Goal: Task Accomplishment & Management: Complete application form

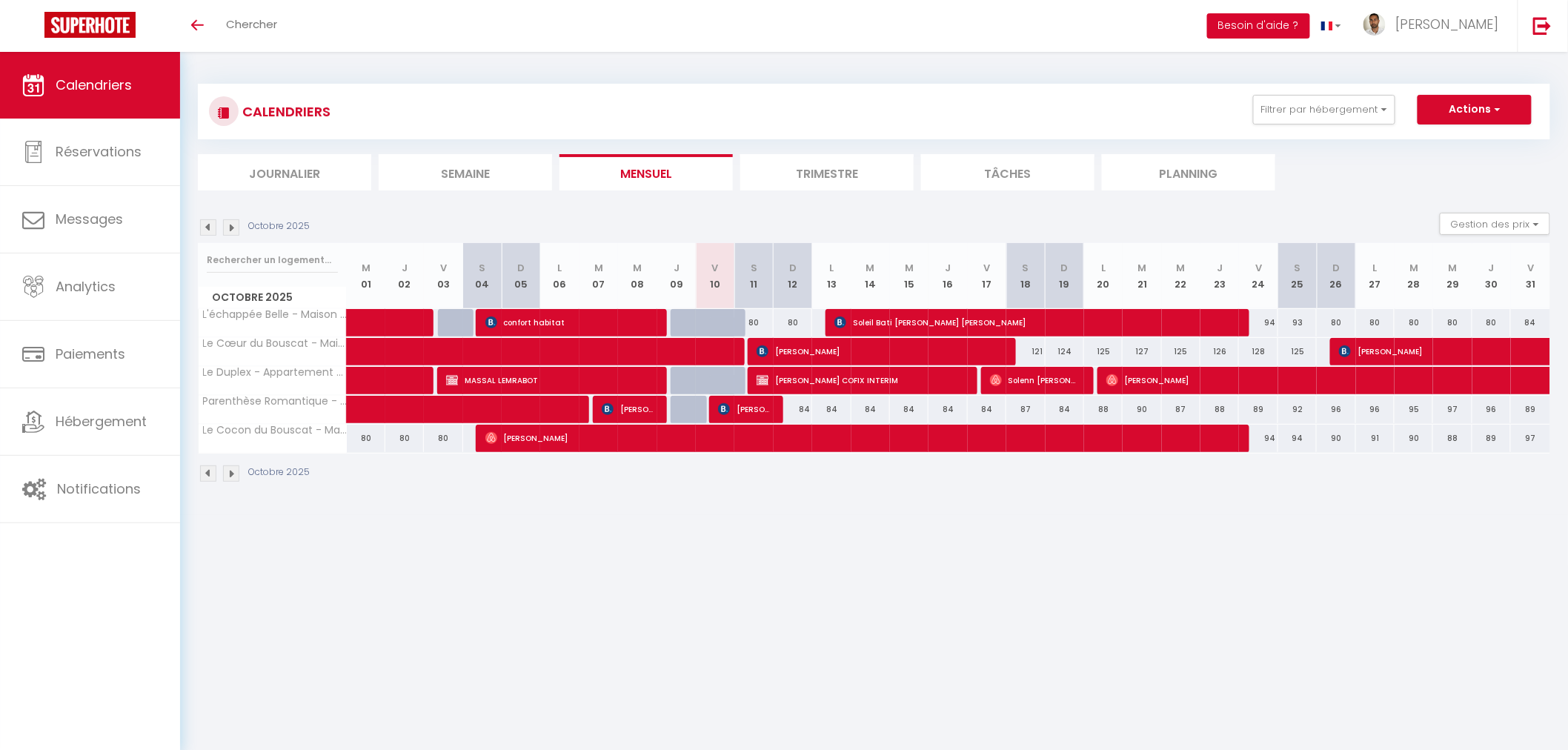
click at [1310, 22] on button "Besoin d'aide ?" at bounding box center [1258, 26] width 103 height 25
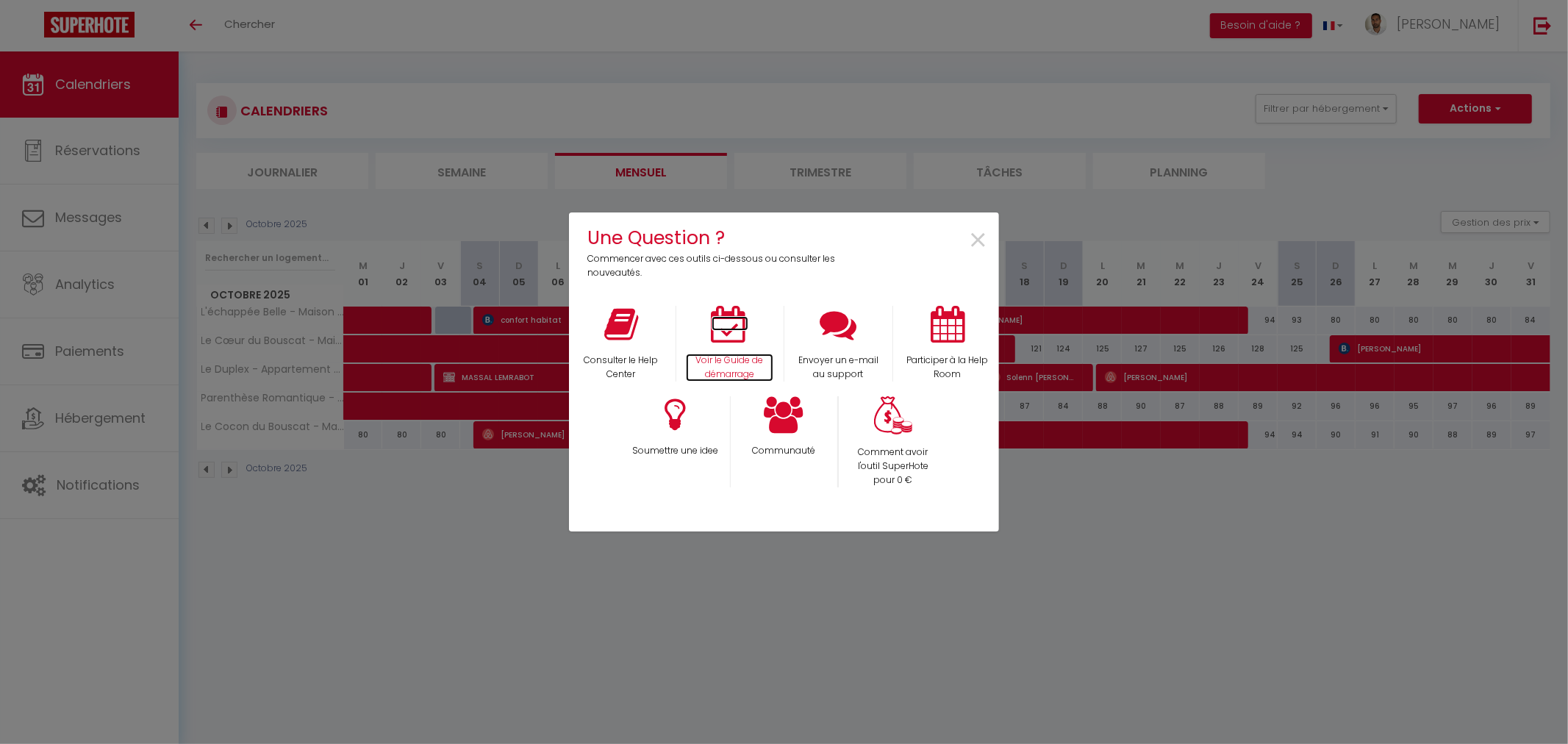
click at [728, 328] on icon at bounding box center [730, 324] width 37 height 37
click at [879, 105] on div "Une Question ? Commencer avec ces outils ci-dessous ou consulter les nouveautés…" at bounding box center [784, 372] width 430 height 744
click at [975, 230] on span "×" at bounding box center [978, 241] width 20 height 46
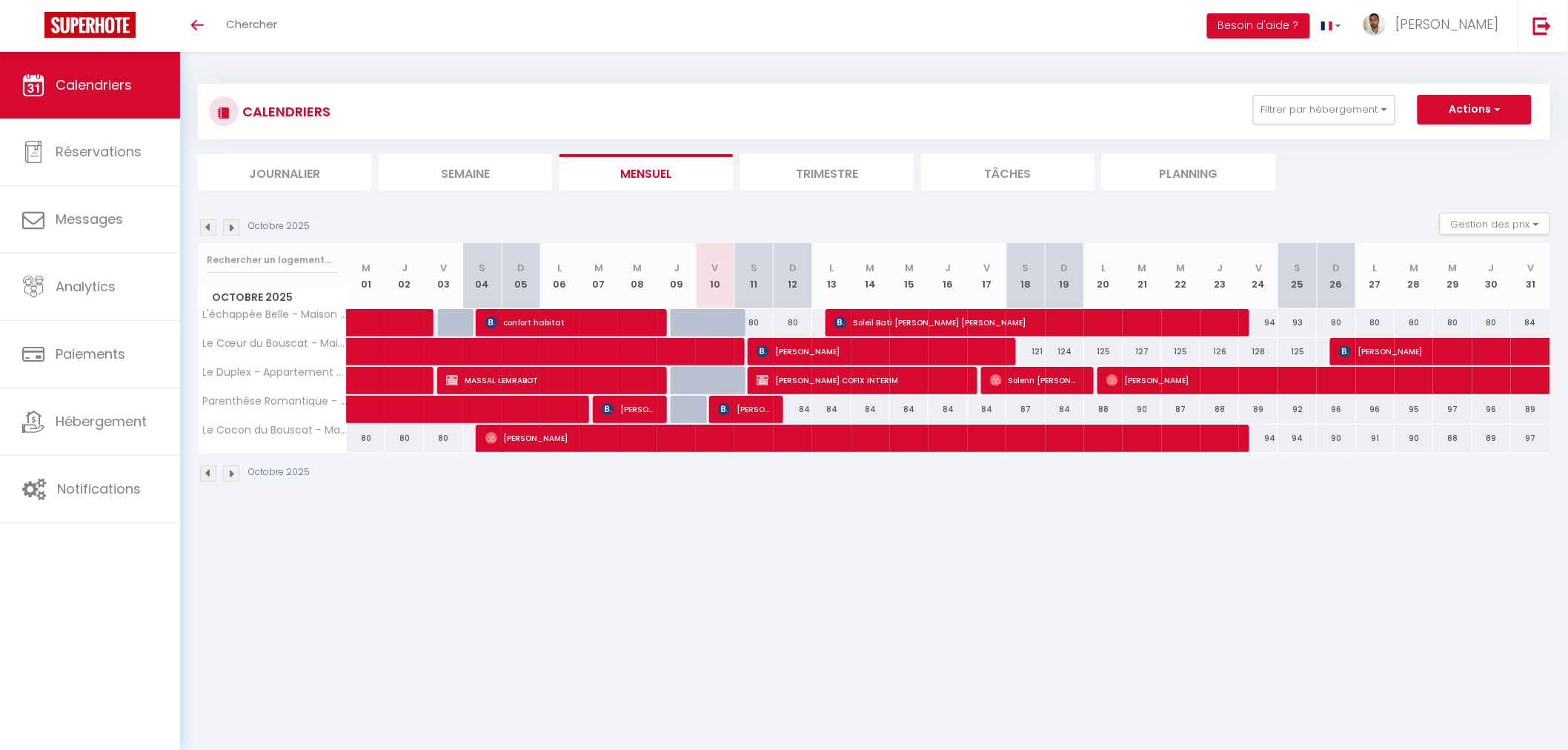
click at [232, 224] on img at bounding box center [231, 228] width 16 height 16
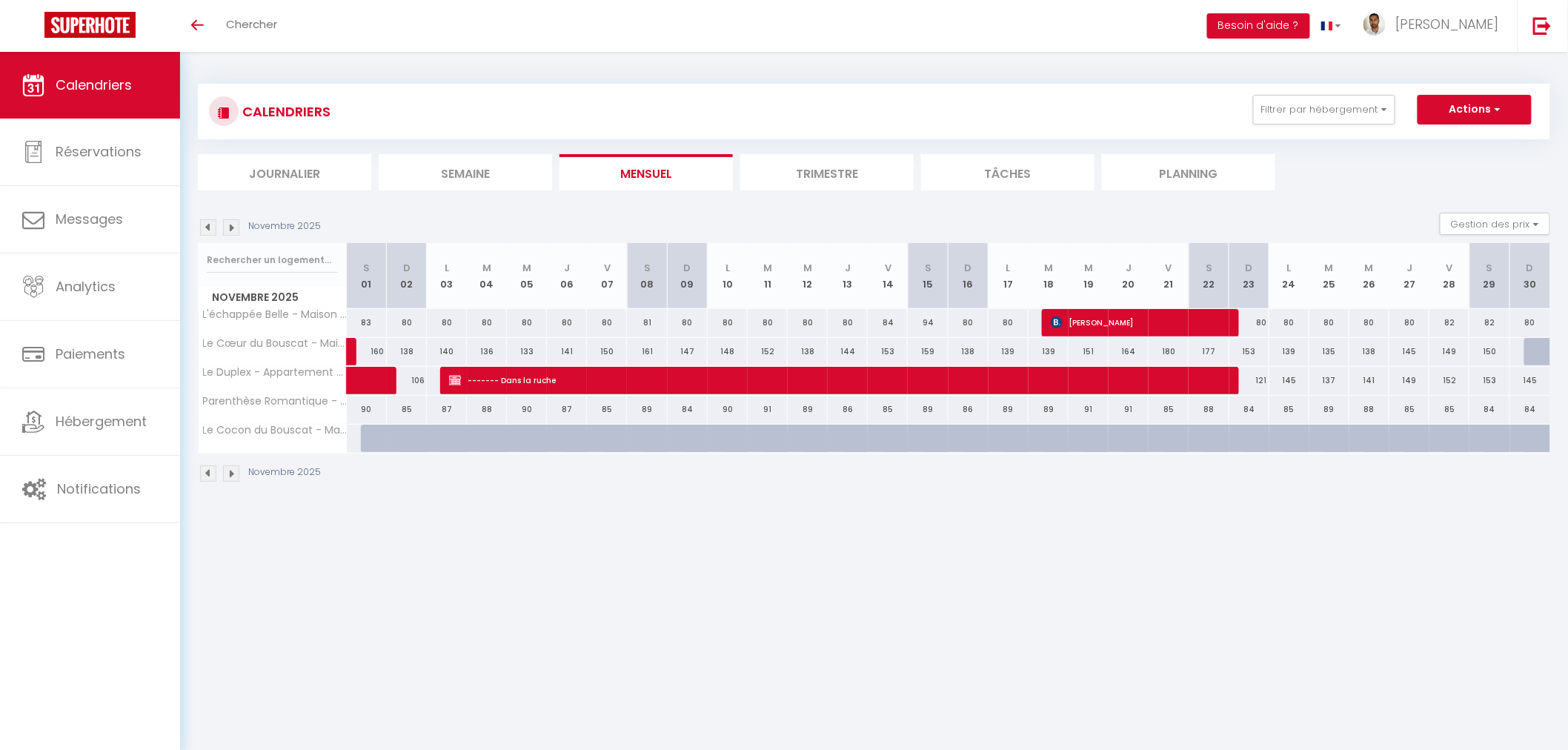
click at [209, 224] on img at bounding box center [209, 228] width 16 height 16
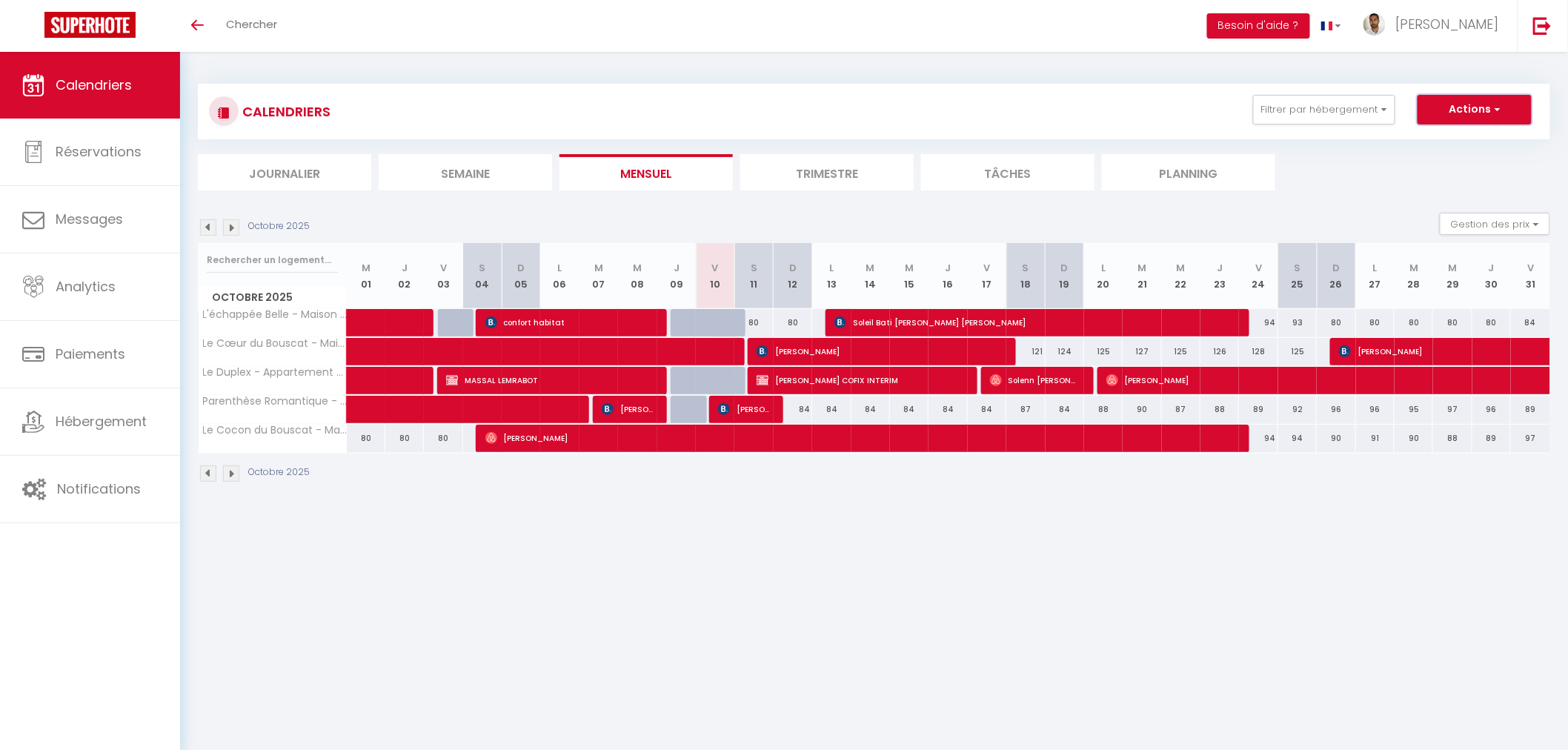
click at [1492, 105] on button "Actions" at bounding box center [1475, 110] width 114 height 30
click at [1432, 137] on link "Nouvelle réservation" at bounding box center [1460, 144] width 129 height 22
select select
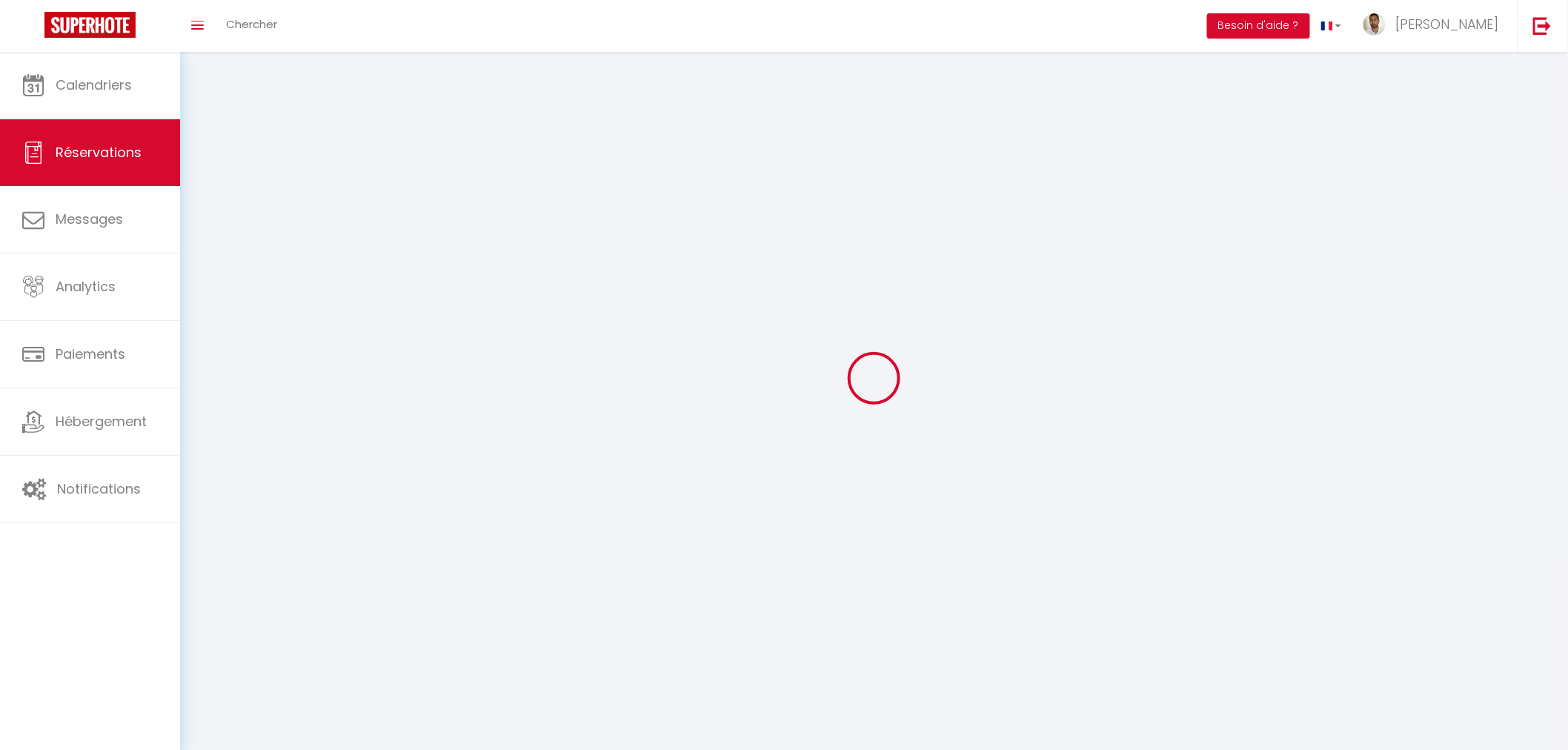
select select
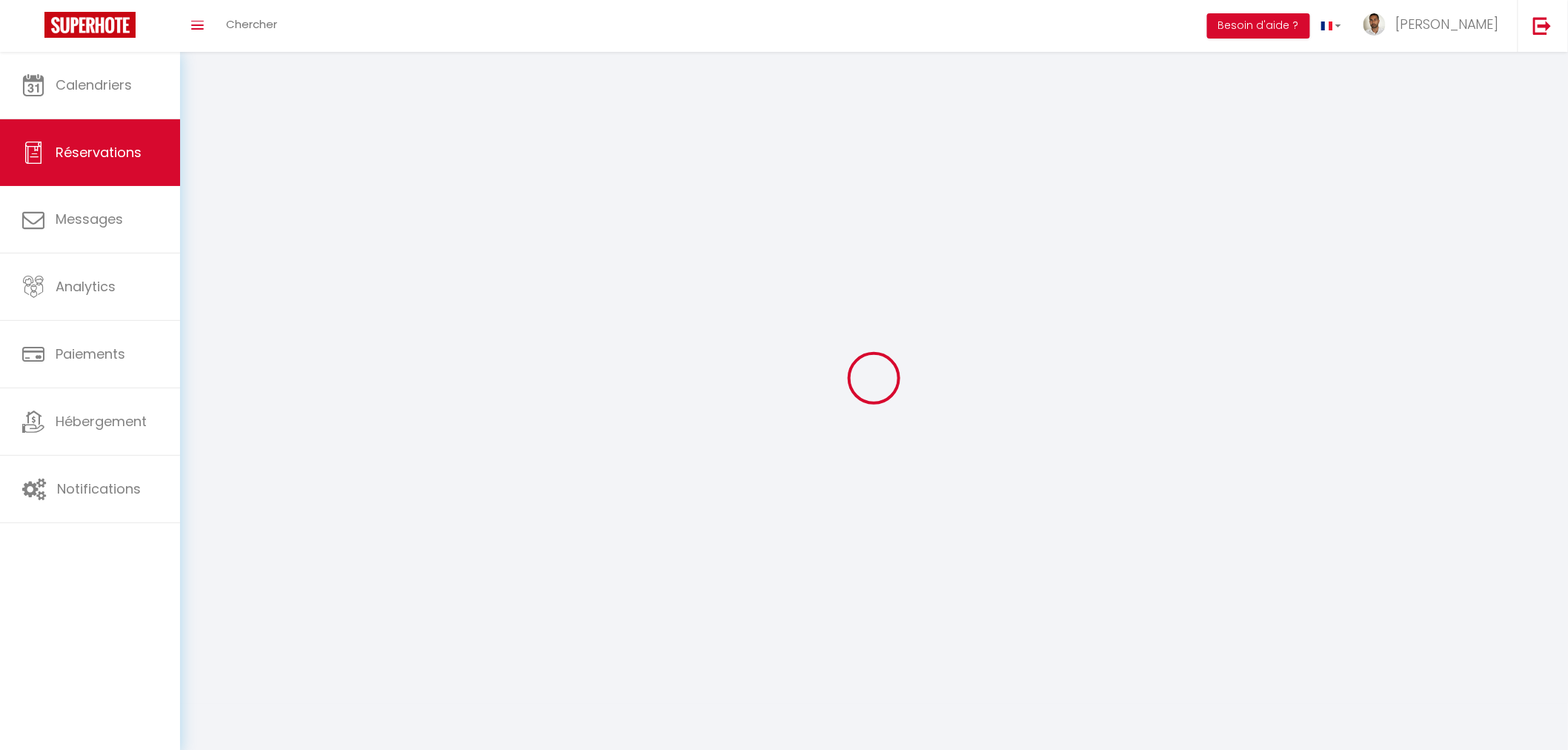
select select
checkbox input "false"
select select
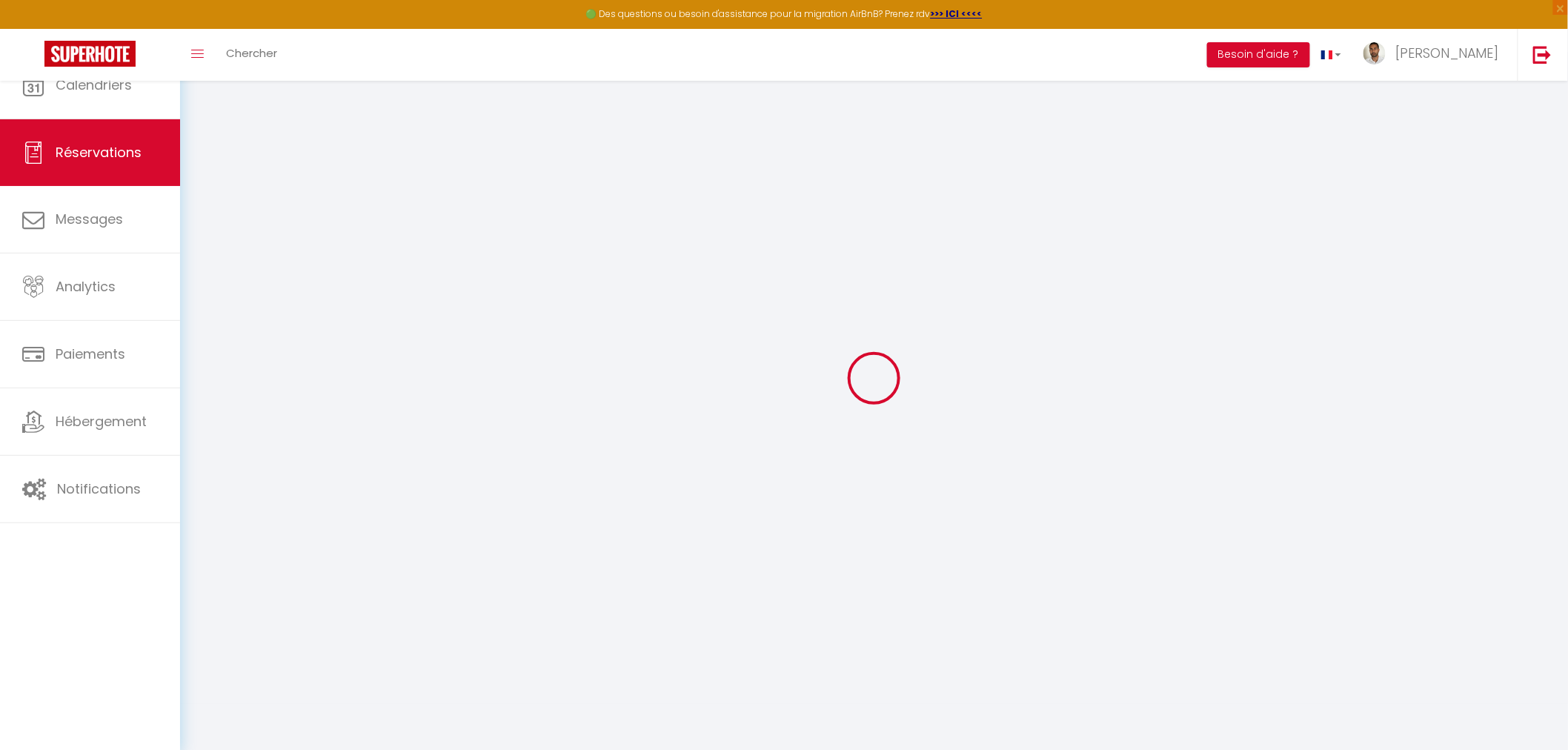
select select
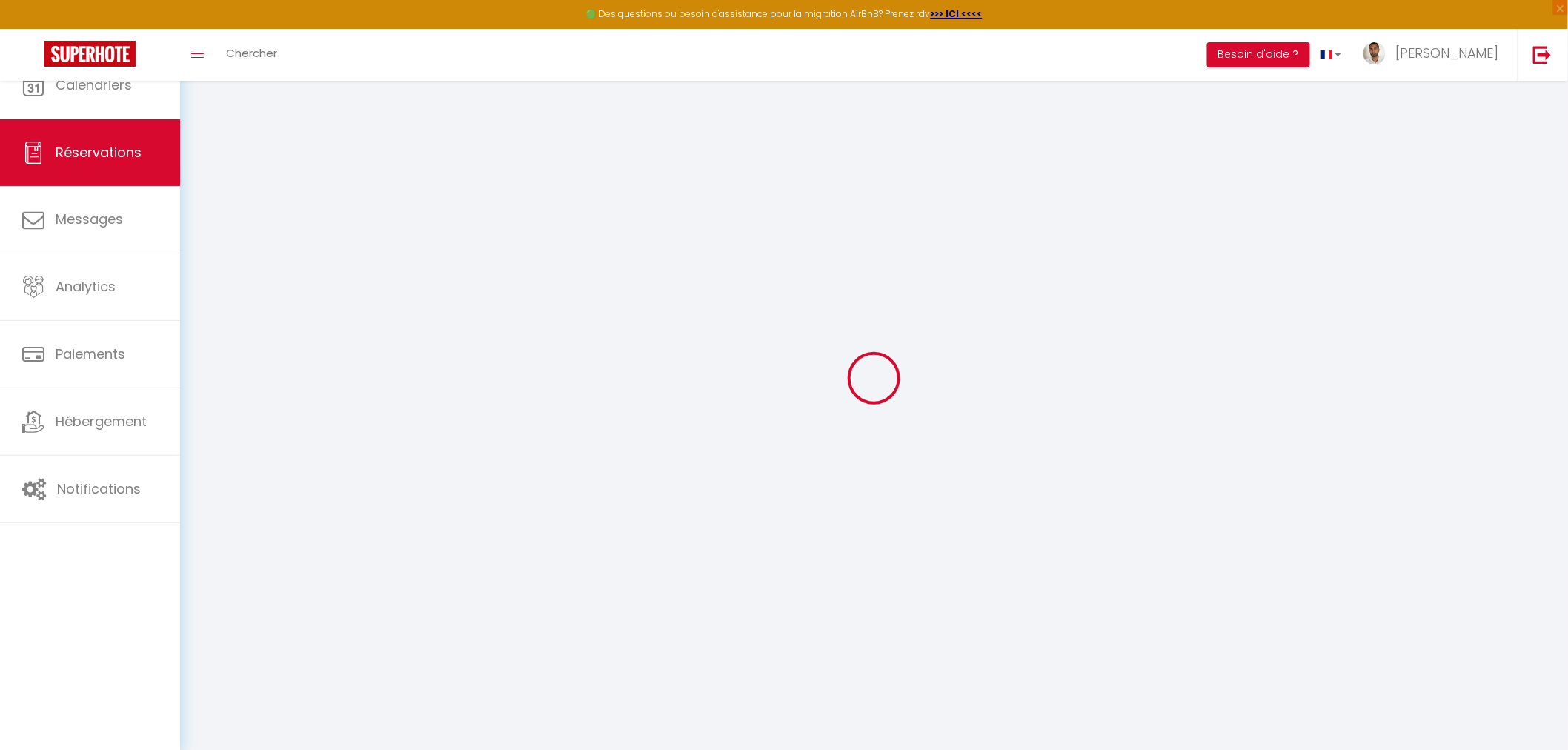
select select
checkbox input "false"
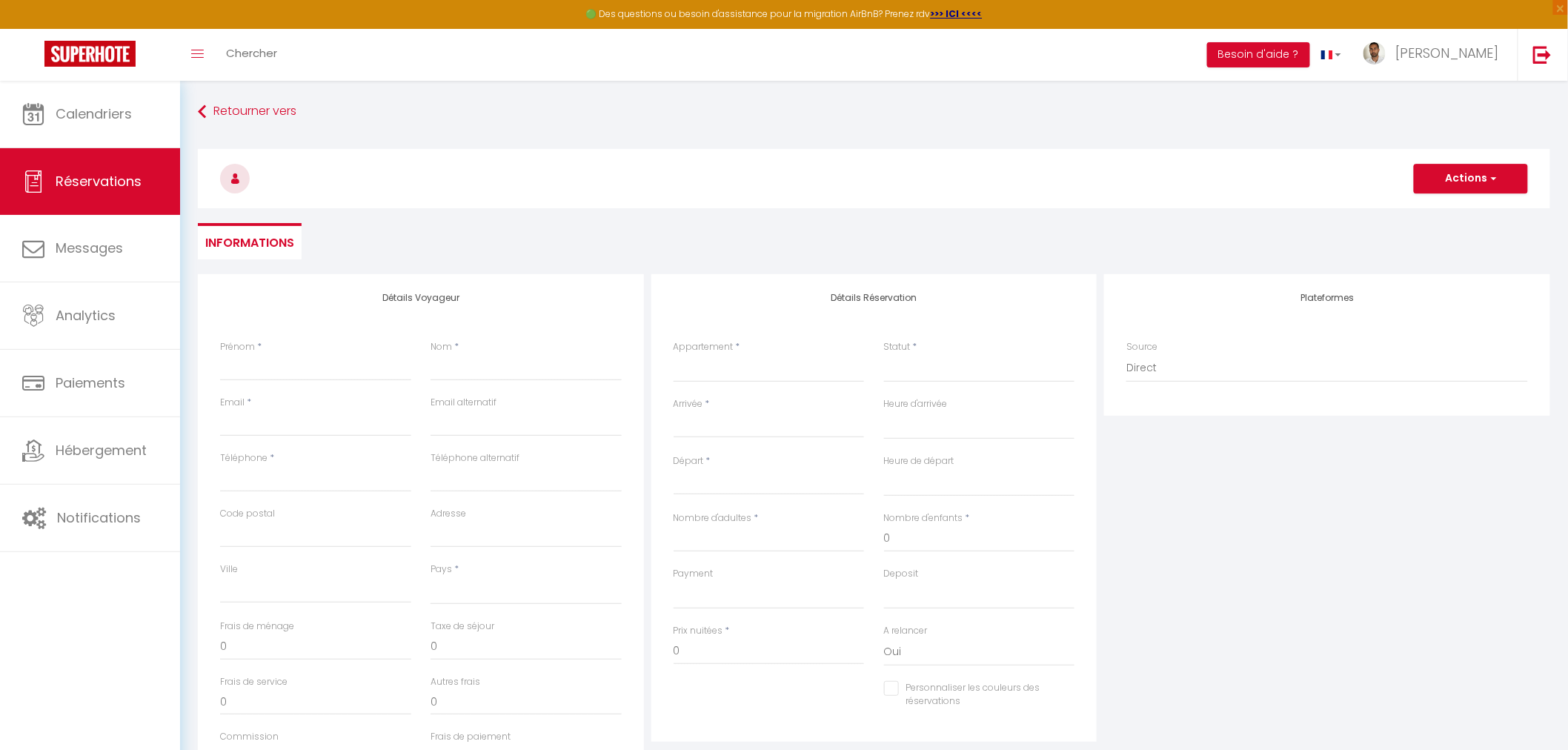
select select
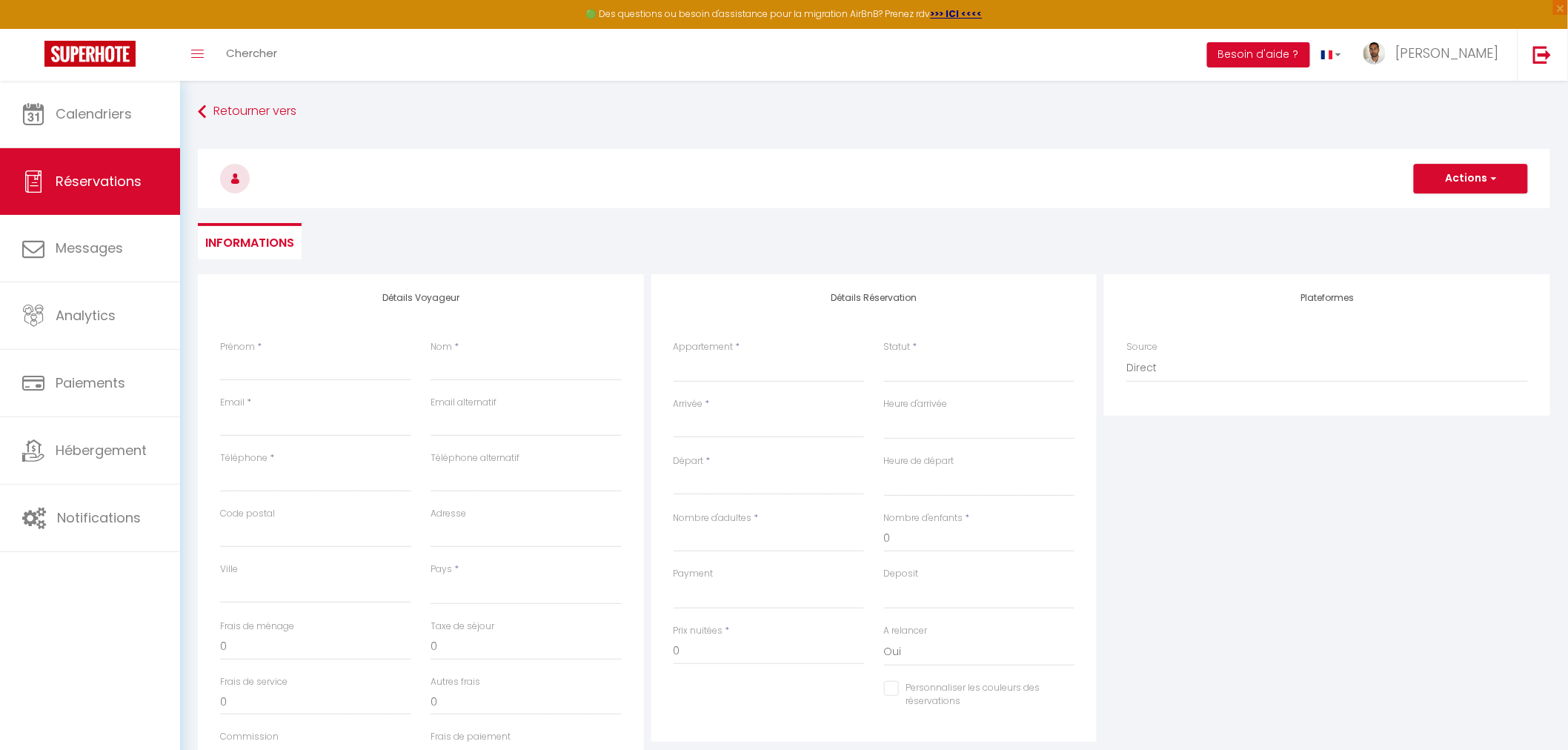
select select
checkbox input "false"
select select
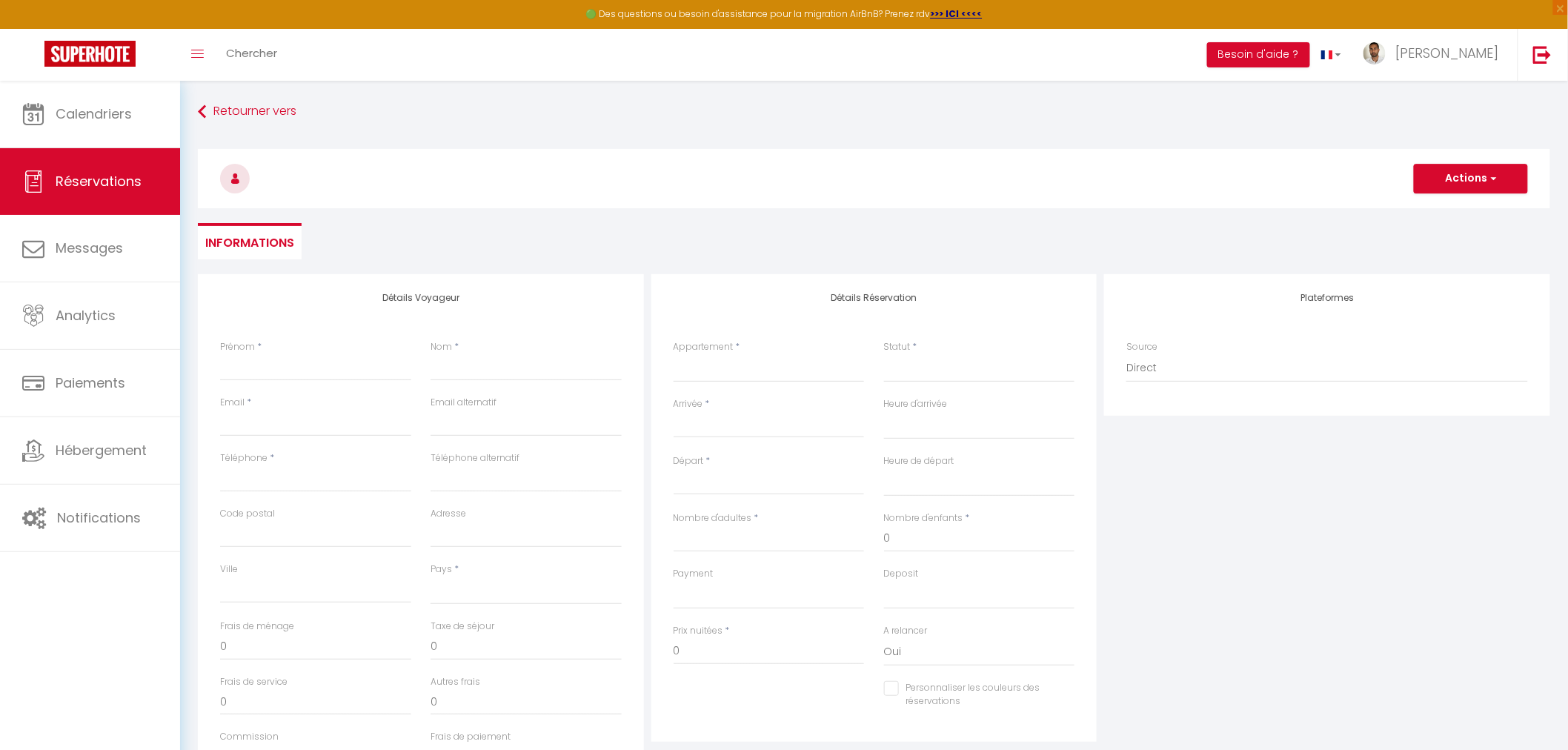
select select
checkbox input "false"
select select
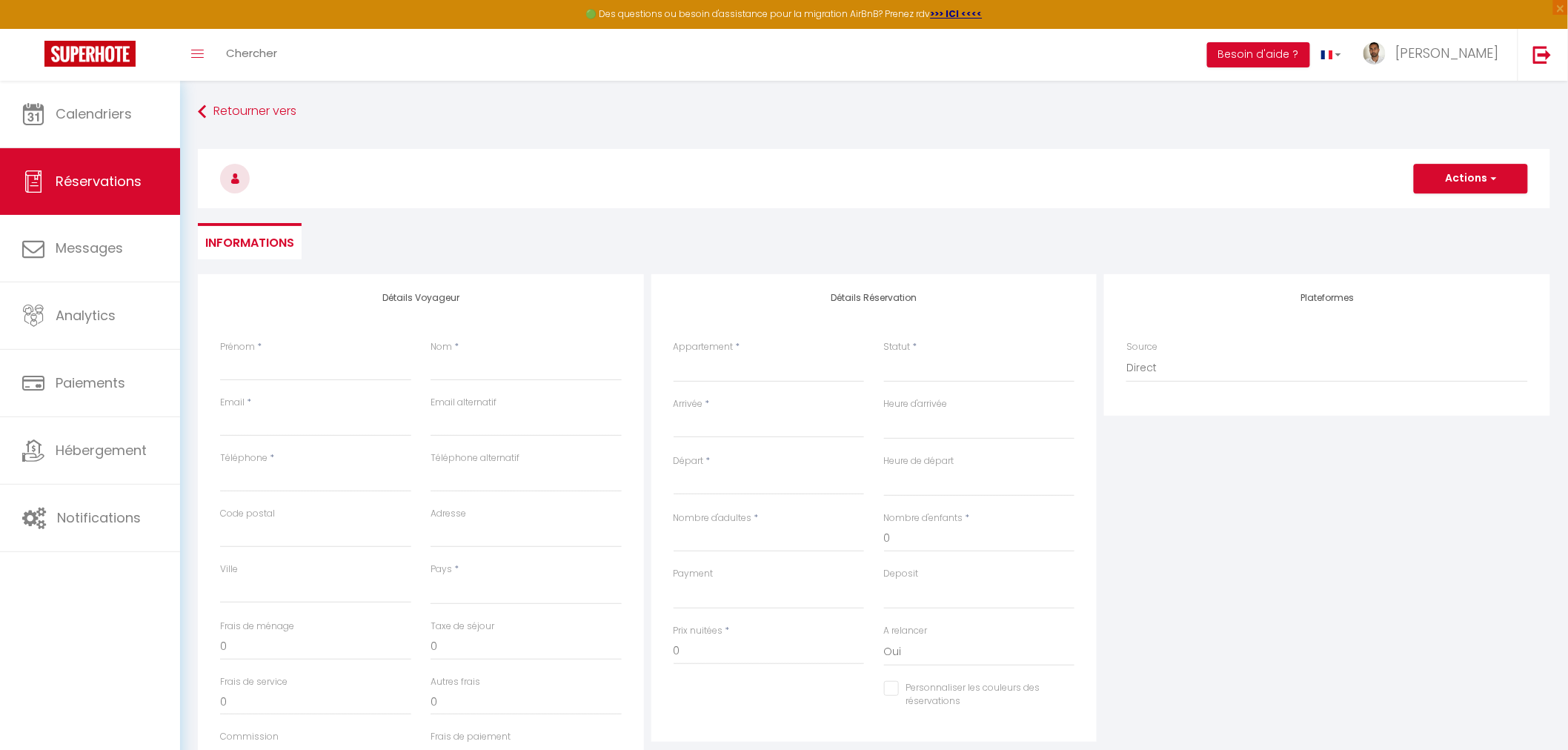
select select
click at [1497, 178] on span "button" at bounding box center [1492, 179] width 9 height 13
click at [1310, 53] on button "Besoin d'aide ?" at bounding box center [1258, 55] width 103 height 25
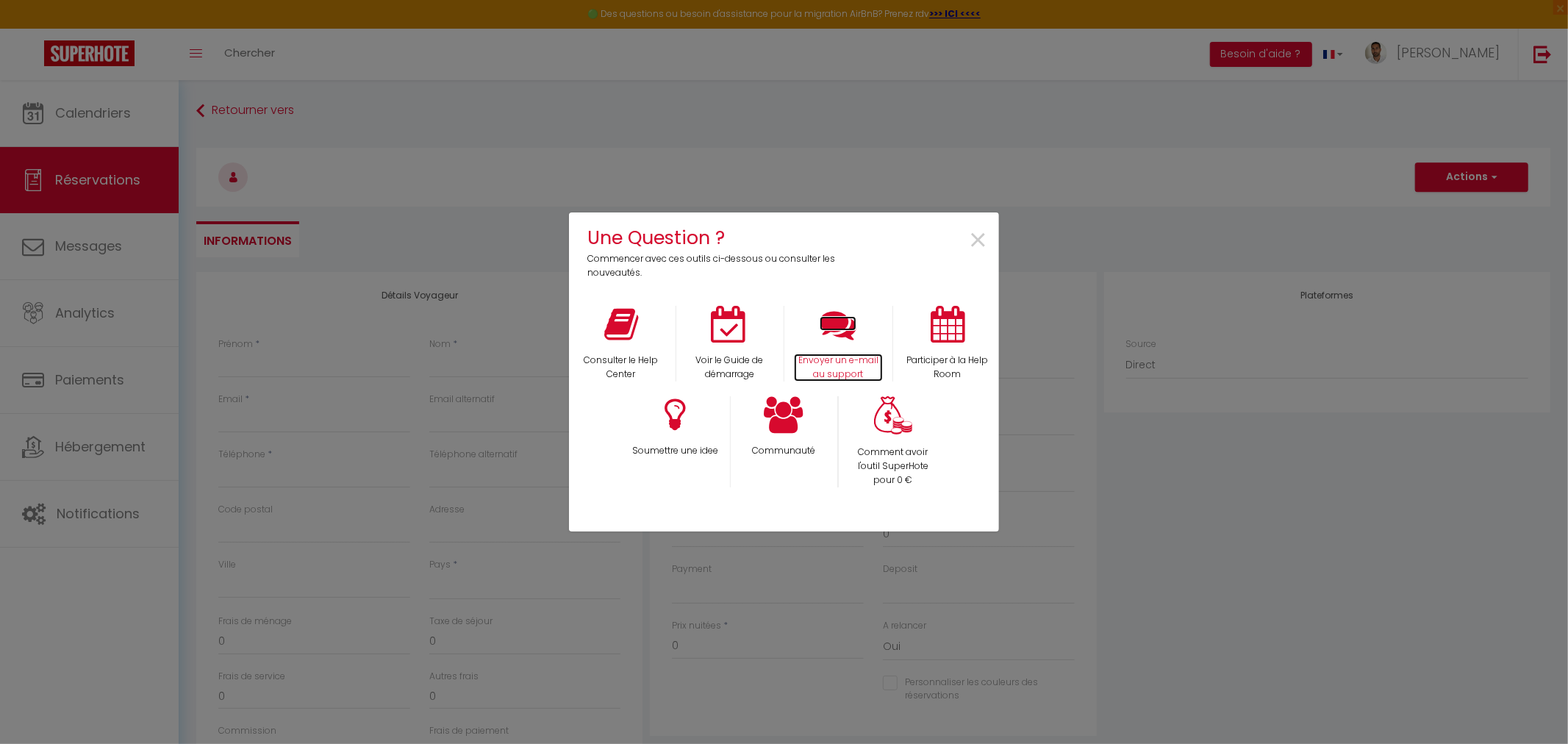
click at [840, 321] on icon at bounding box center [838, 324] width 37 height 37
click at [674, 410] on icon at bounding box center [675, 415] width 21 height 37
